Goal: Information Seeking & Learning: Learn about a topic

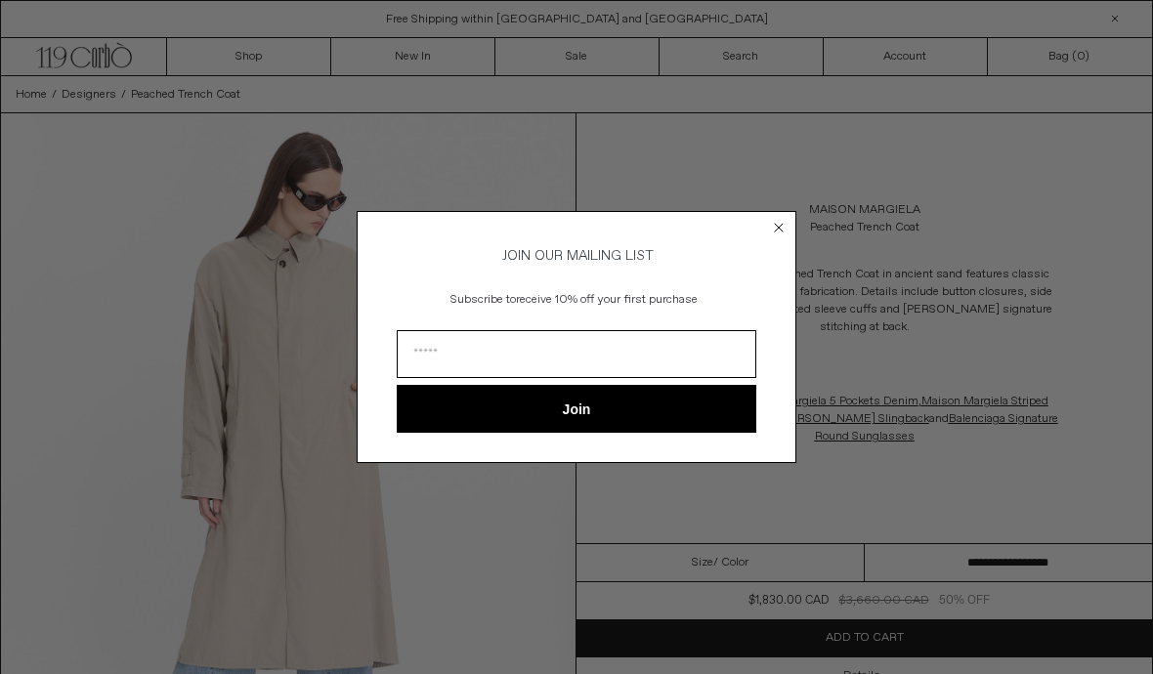
click at [769, 232] on icon "Close dialog" at bounding box center [779, 228] width 20 height 20
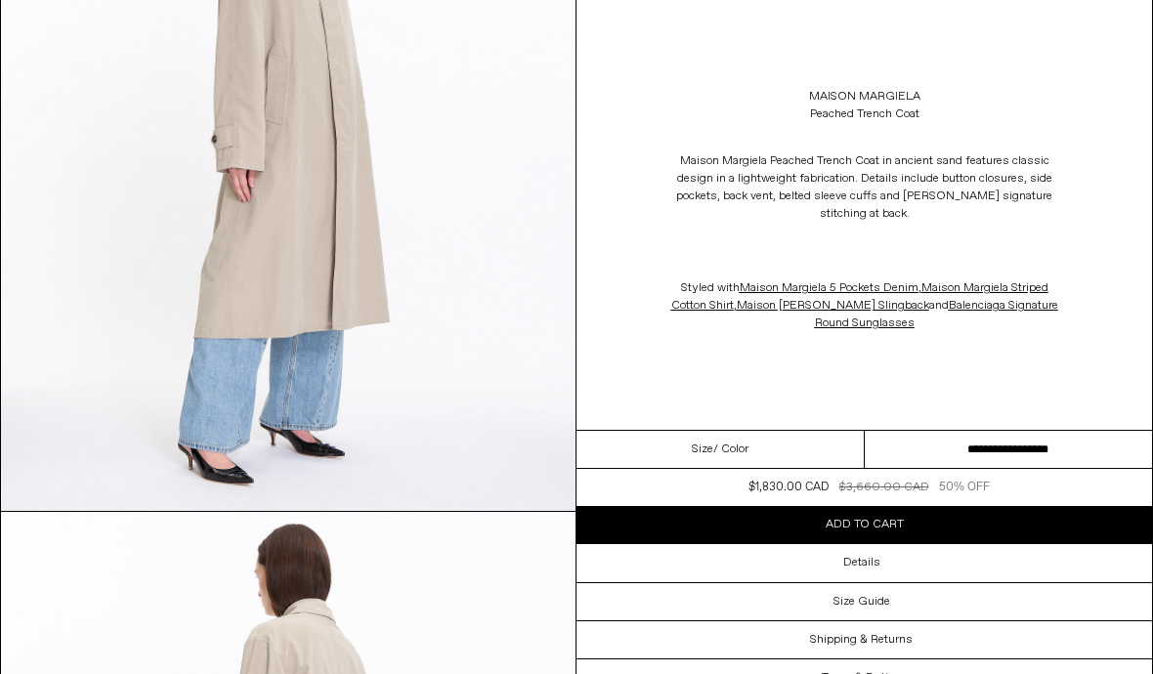
scroll to position [1739, 0]
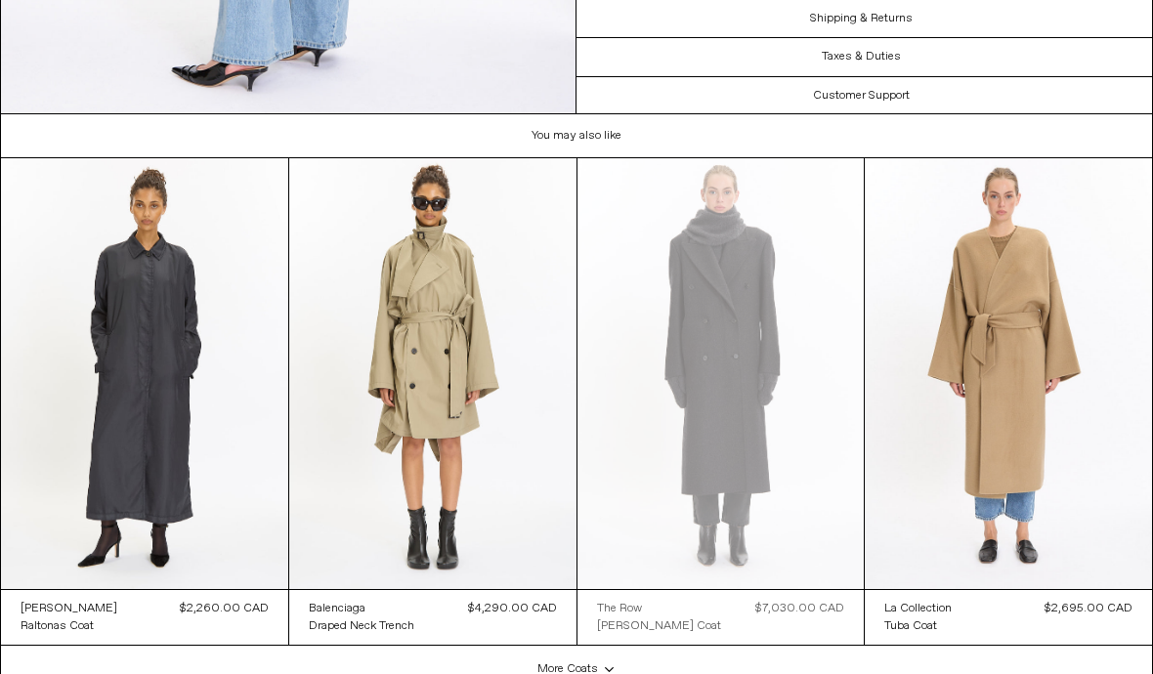
scroll to position [2888, 0]
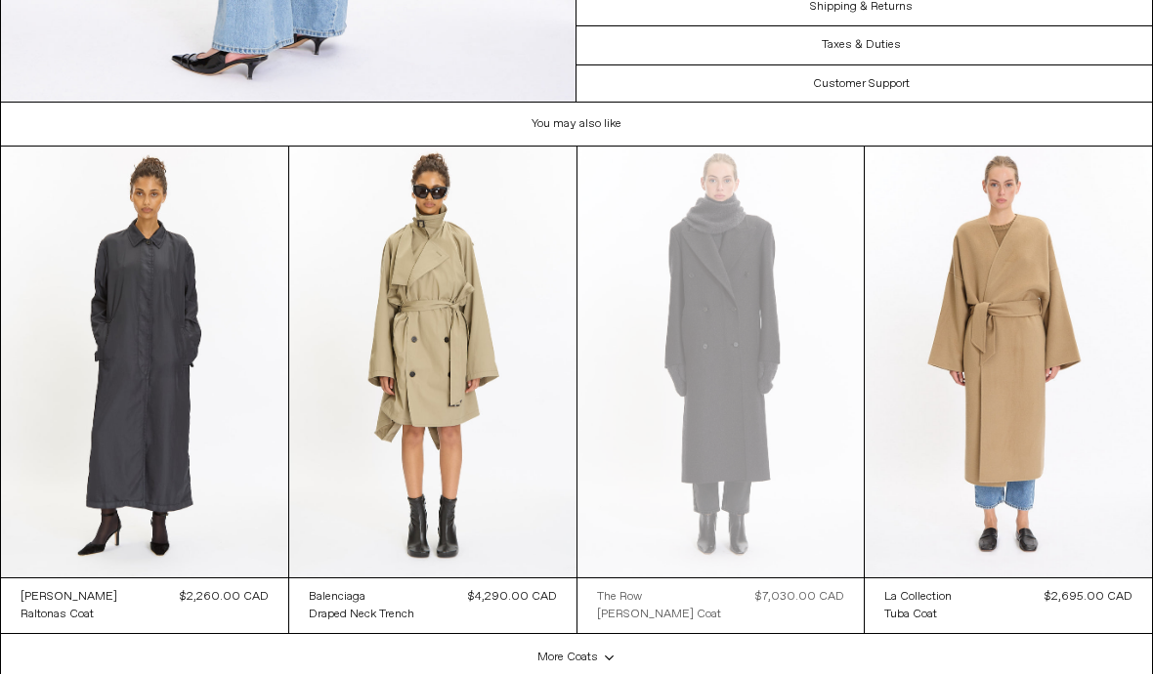
click at [150, 430] on at bounding box center [144, 362] width 287 height 431
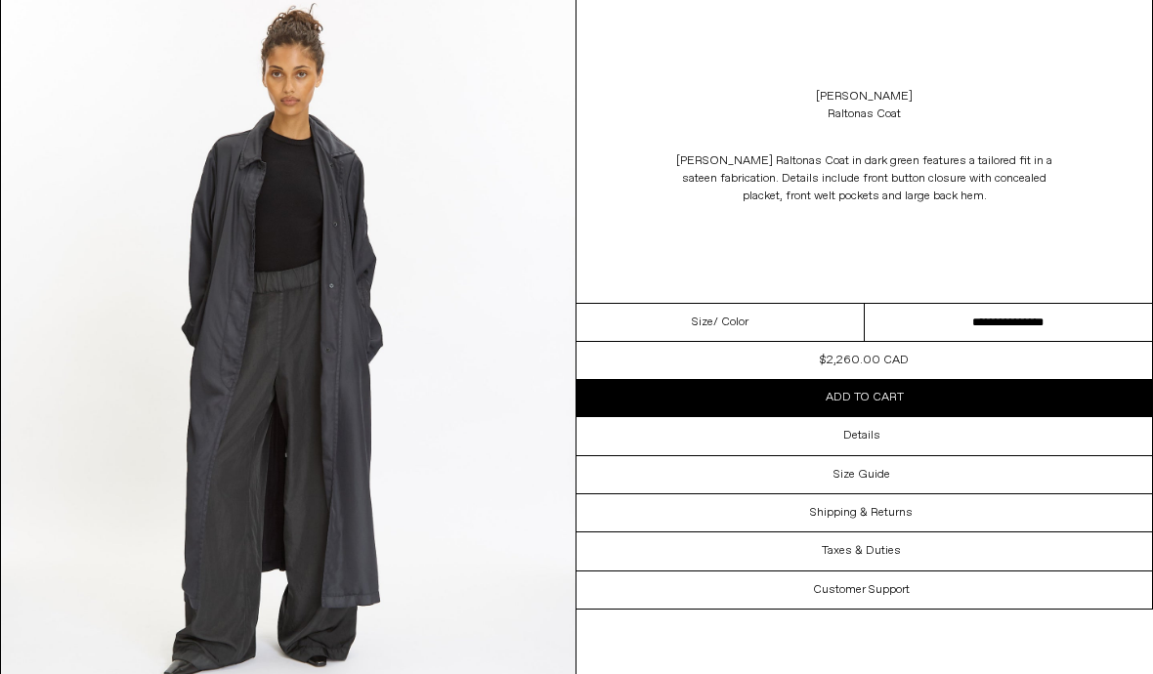
scroll to position [2994, 0]
click at [685, 443] on div "Details" at bounding box center [865, 435] width 576 height 37
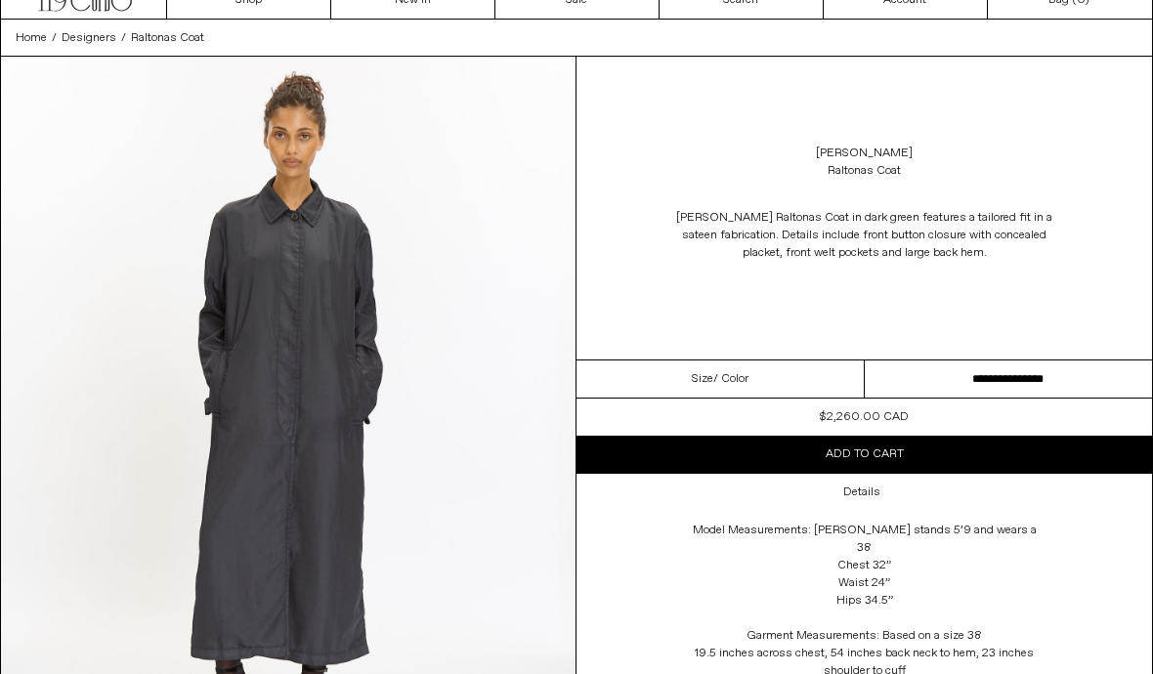
scroll to position [0, 0]
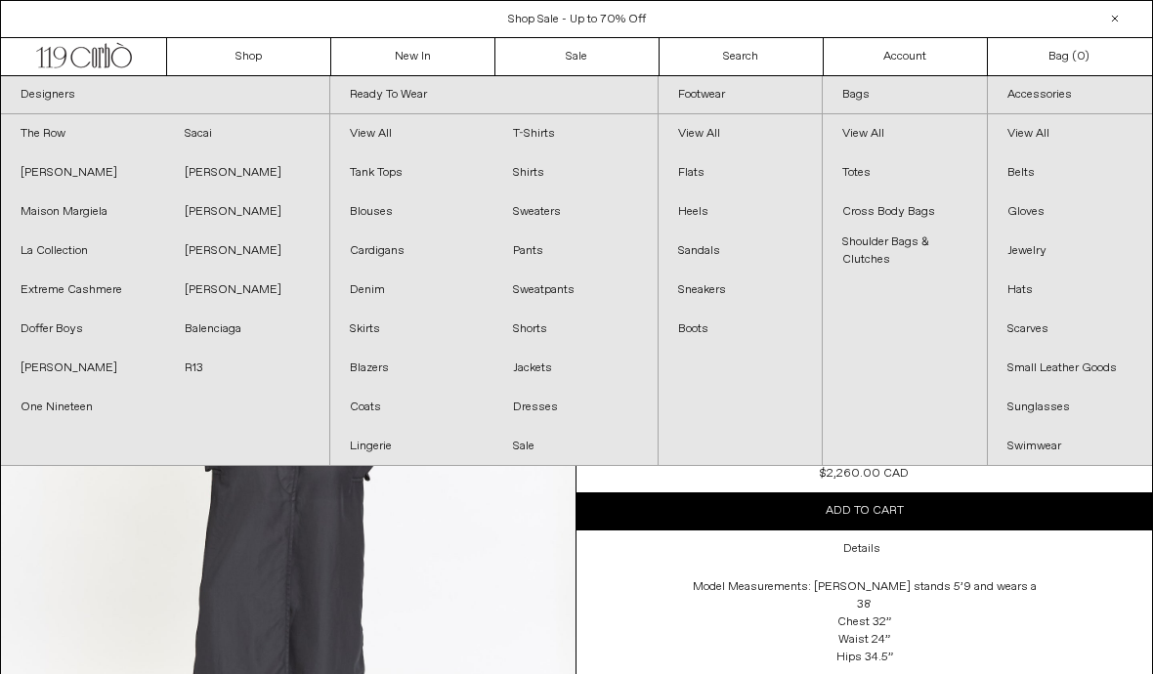
click at [58, 224] on link "Maison Margiela" at bounding box center [83, 212] width 164 height 39
click at [177, 247] on link "[PERSON_NAME]" at bounding box center [247, 251] width 164 height 39
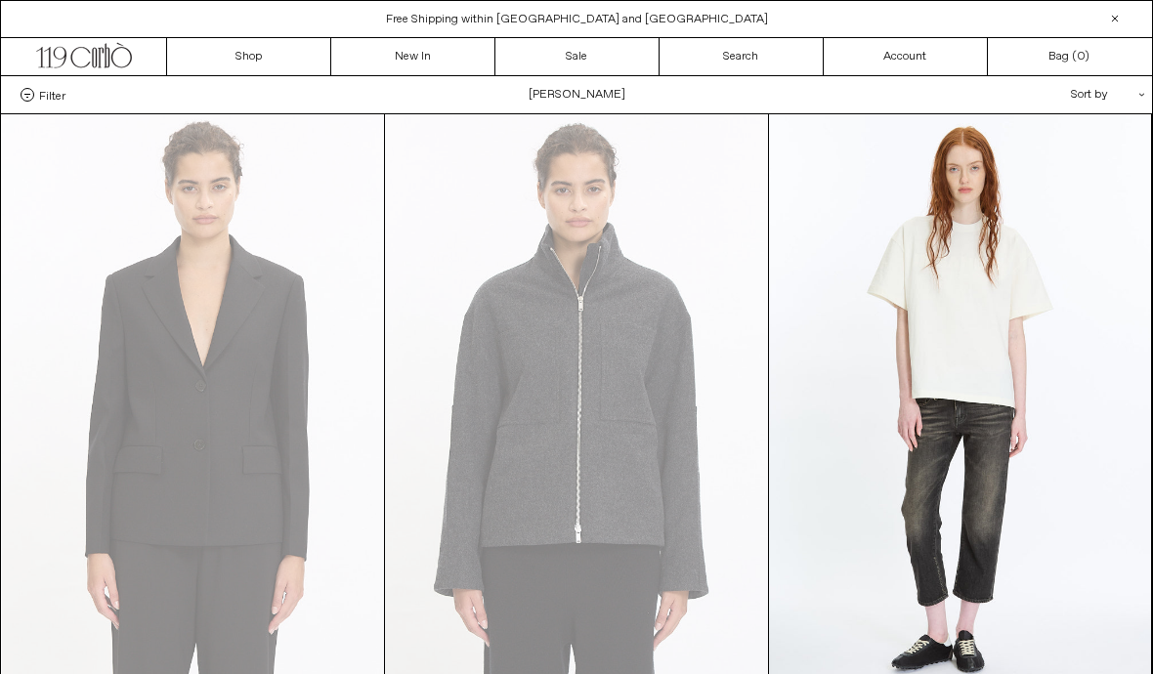
click at [221, 25] on div "Free Shipping within [GEOGRAPHIC_DATA] and [GEOGRAPHIC_DATA]" at bounding box center [576, 20] width 1151 height 18
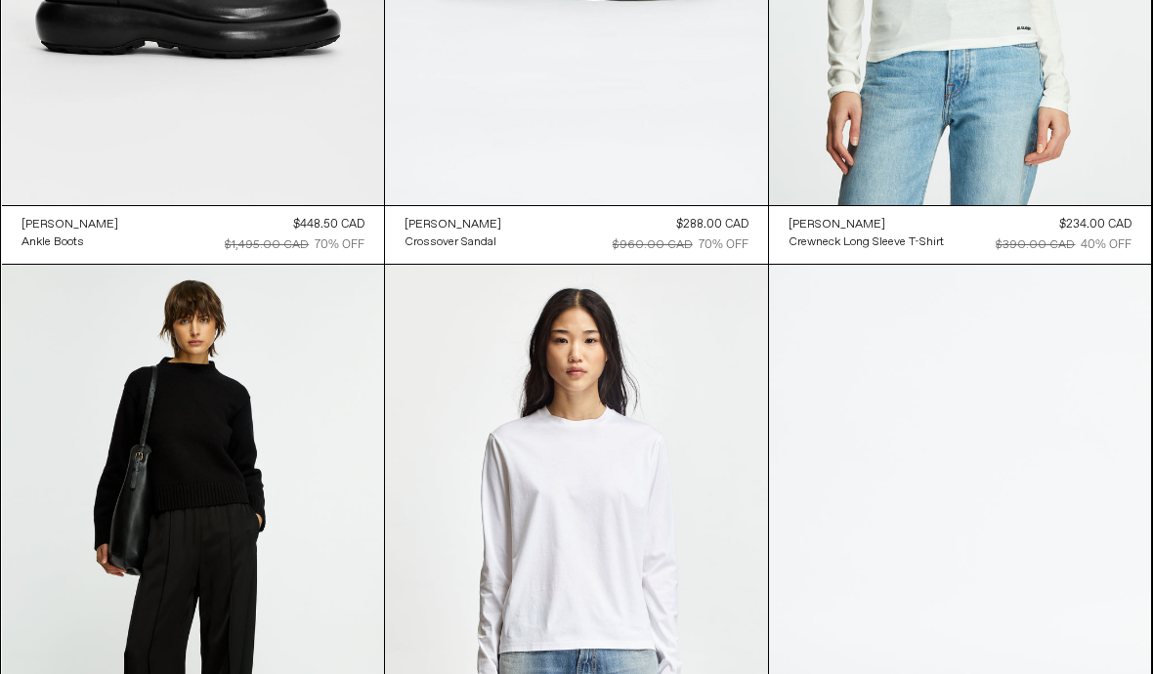
scroll to position [4267, 0]
